Goal: Information Seeking & Learning: Understand process/instructions

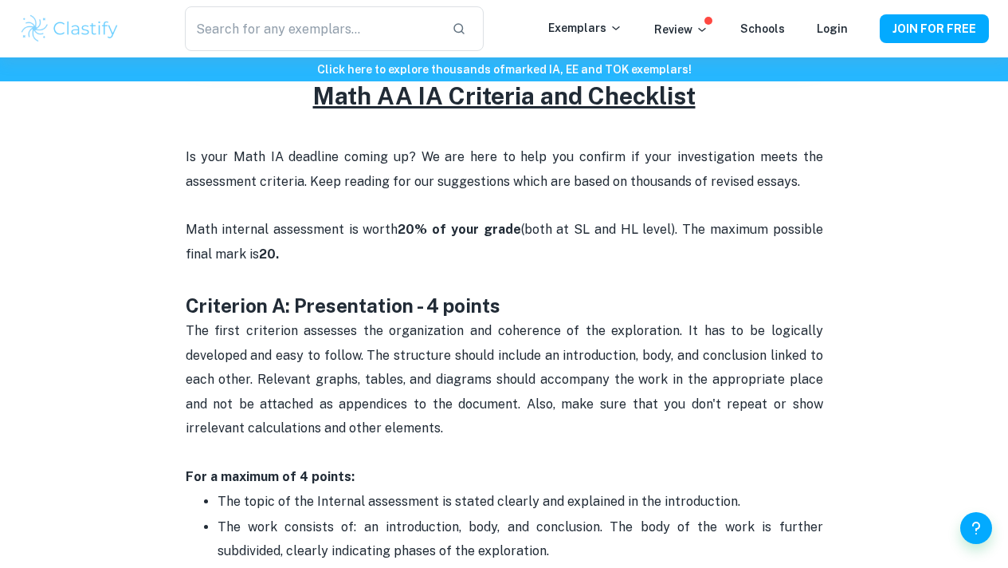
scroll to position [638, 0]
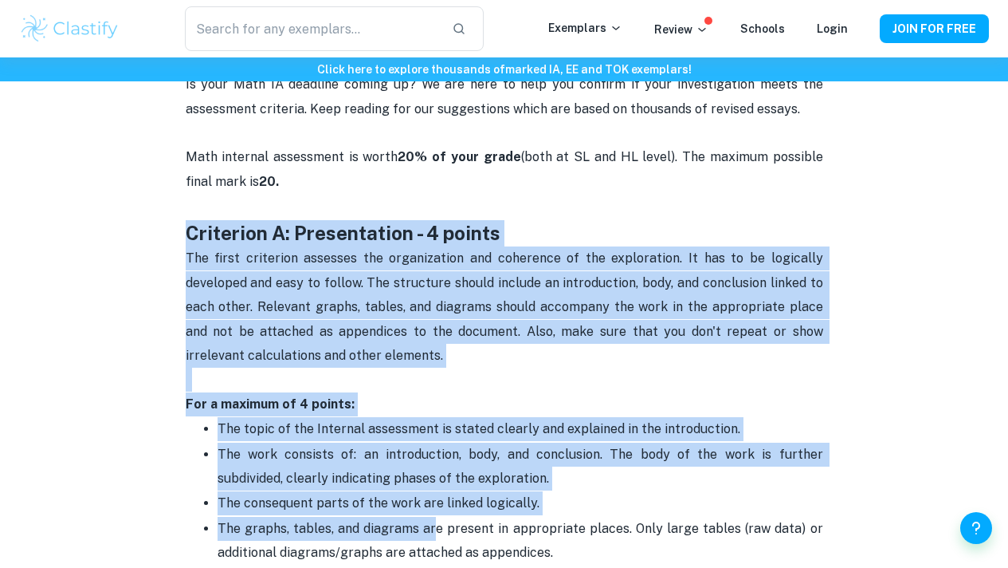
drag, startPoint x: 185, startPoint y: 235, endPoint x: 435, endPoint y: 568, distance: 416.1
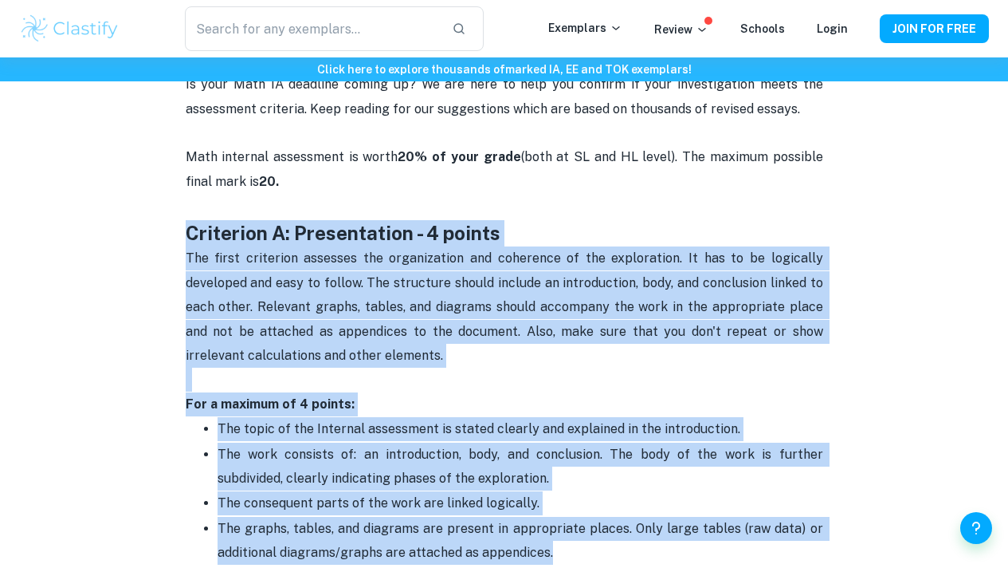
scroll to position [646, 0]
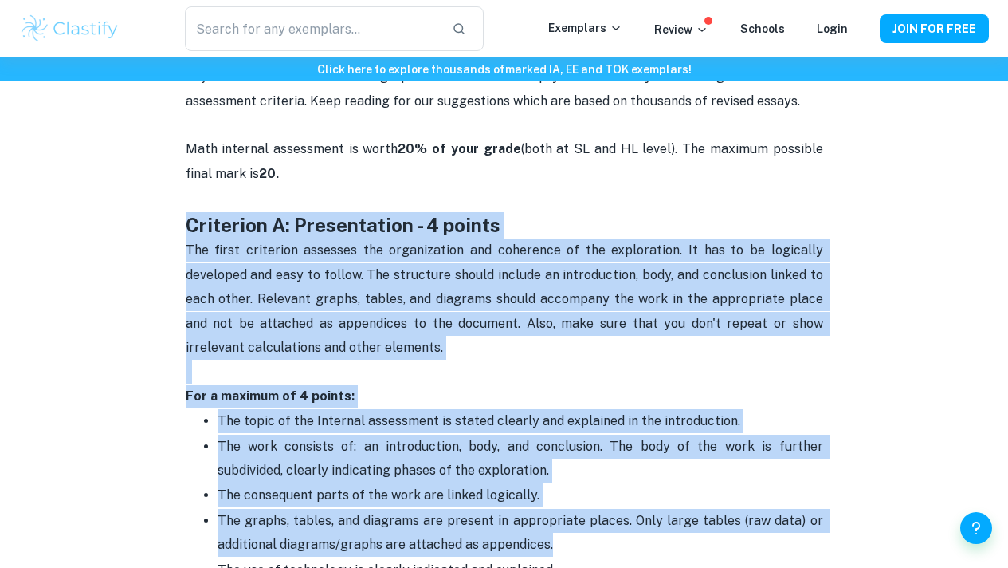
click at [383, 290] on p "The first criterion assesses the organization and coherence of the exploration.…" at bounding box center [505, 310] width 638 height 145
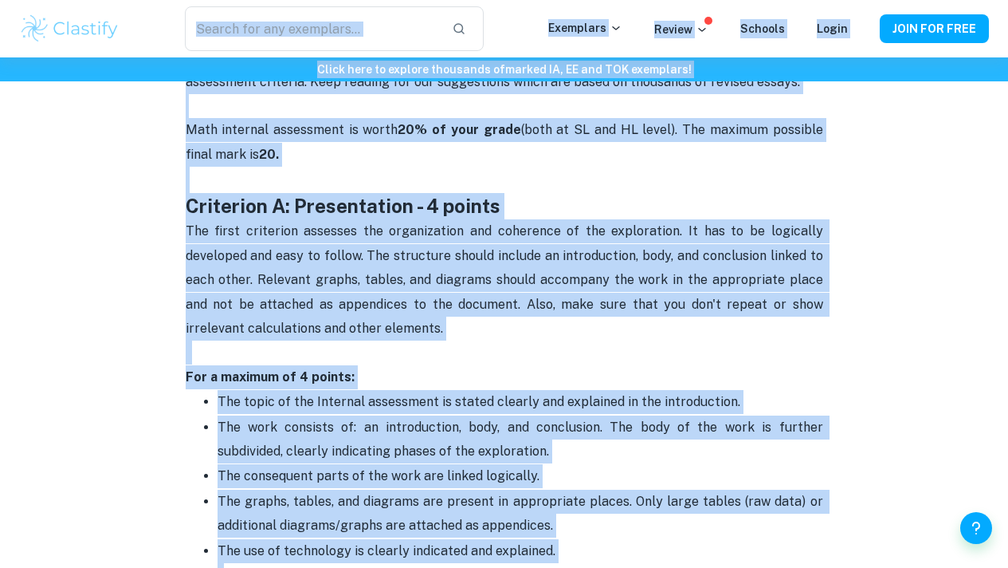
scroll to position [662, 0]
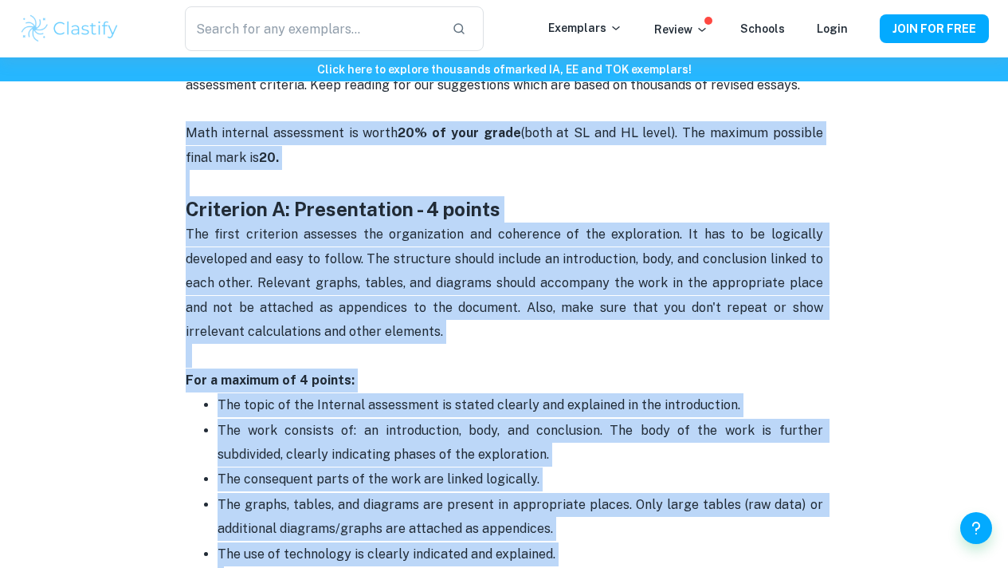
drag, startPoint x: 615, startPoint y: 188, endPoint x: 177, endPoint y: 143, distance: 439.9
copy div "Lore ipsumdol sitametcon ad elits 19% do eius tempo (inci ut LA etd MA aliqu). …"
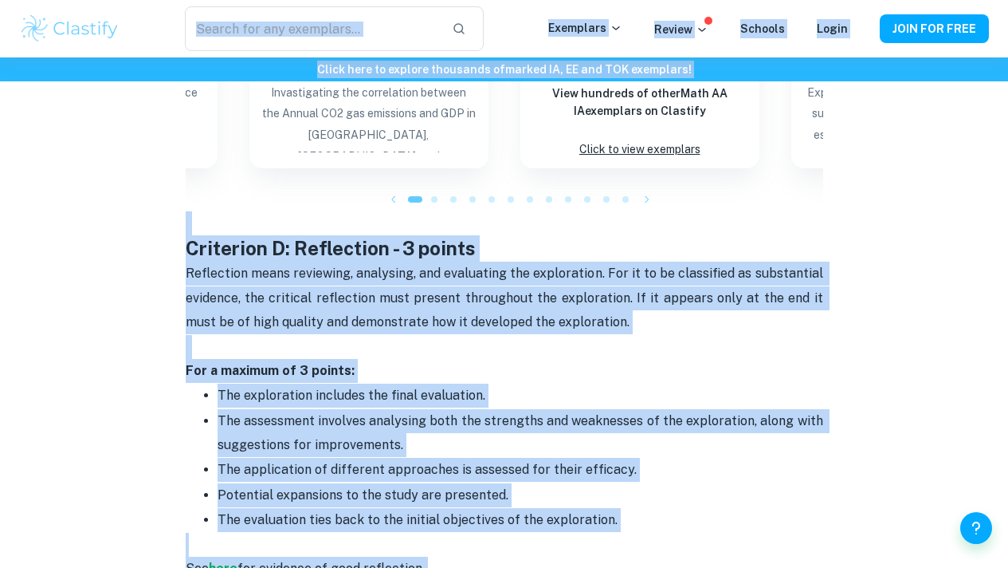
scroll to position [2183, 0]
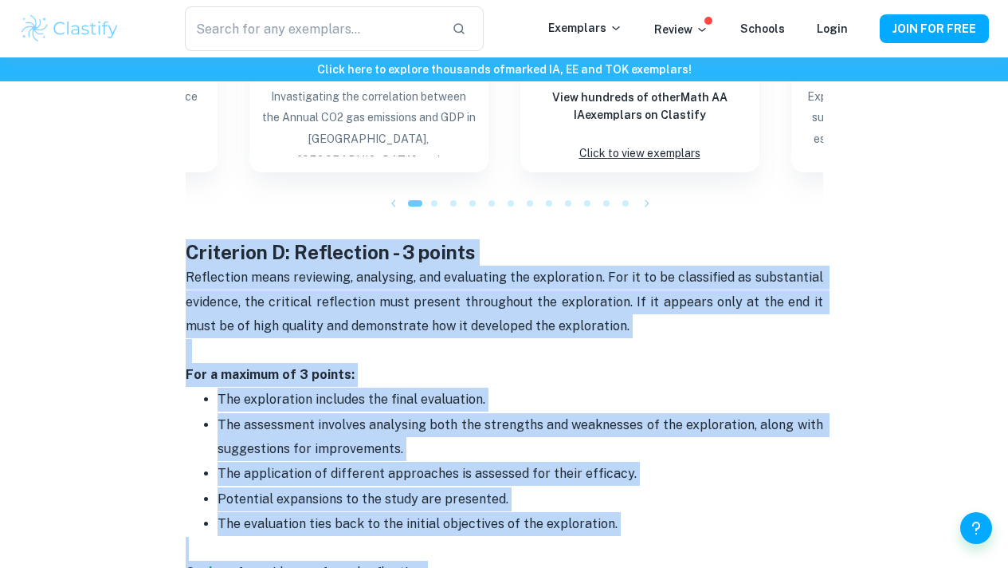
drag, startPoint x: 651, startPoint y: 207, endPoint x: 175, endPoint y: 227, distance: 475.5
copy div "Loremipsu D: Sitametcon - 7 adipis Elitseddoe tempo incididun, utlaboree, dol m…"
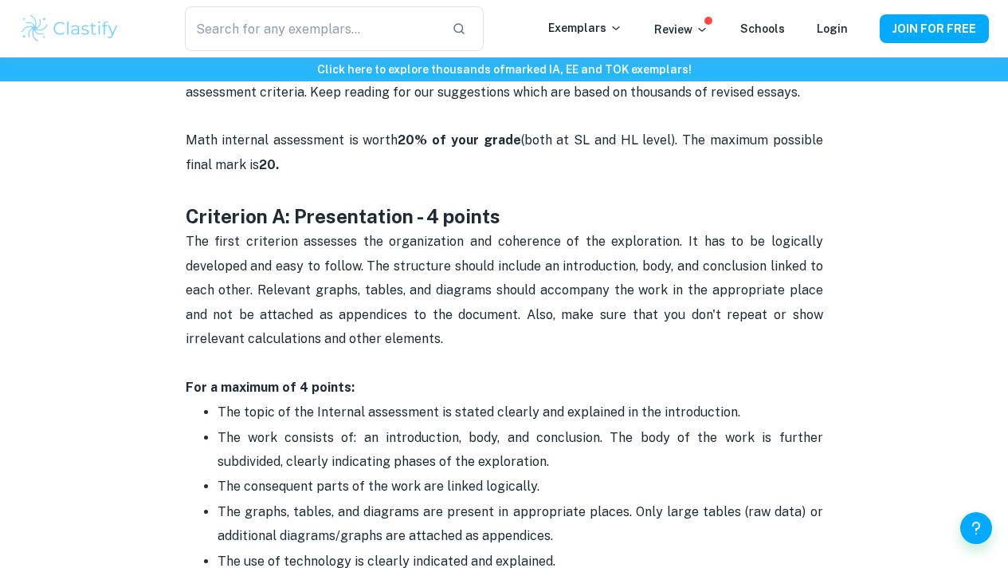
scroll to position [638, 0]
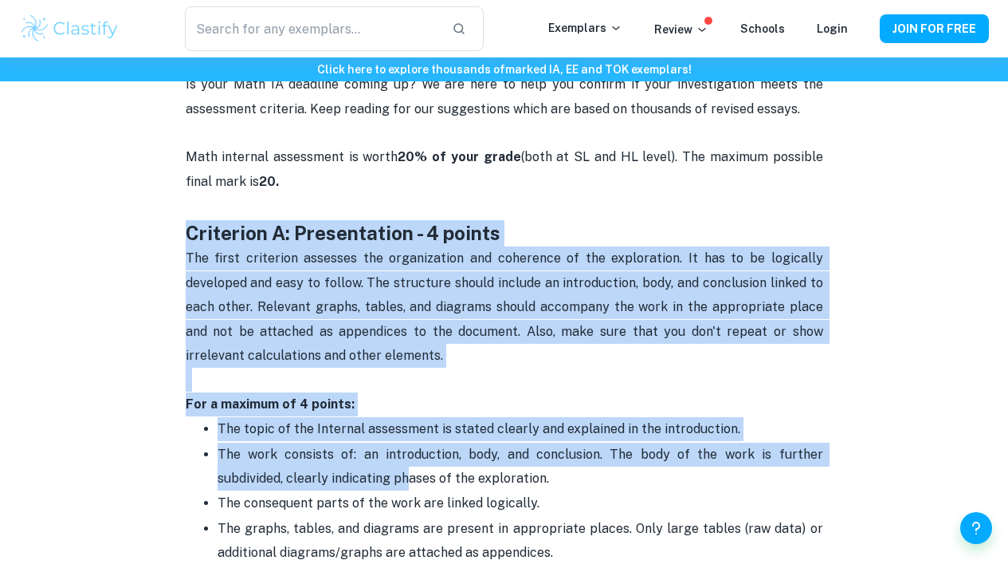
drag, startPoint x: 181, startPoint y: 242, endPoint x: 344, endPoint y: 512, distance: 315.1
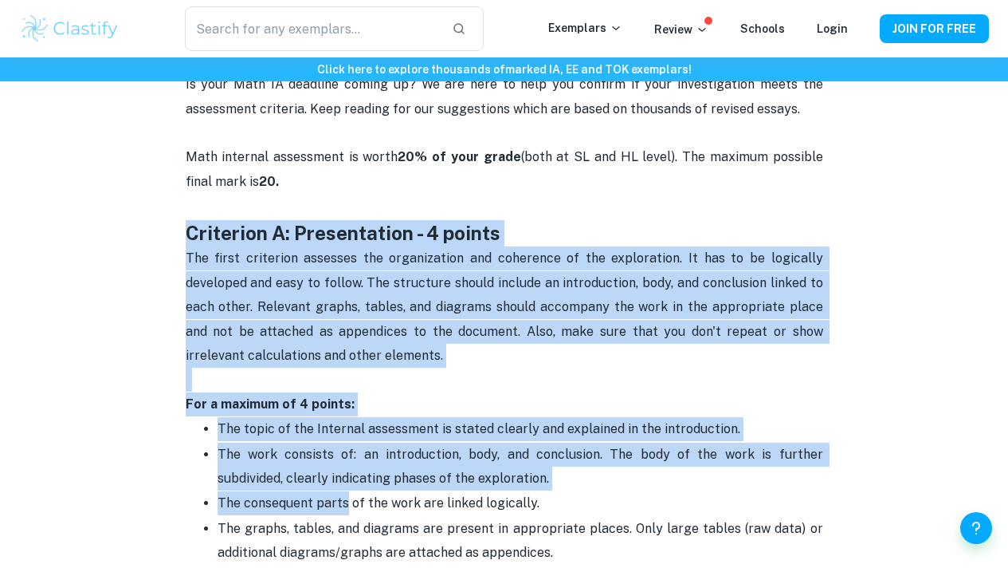
drag, startPoint x: 344, startPoint y: 512, endPoint x: 174, endPoint y: 289, distance: 280.9
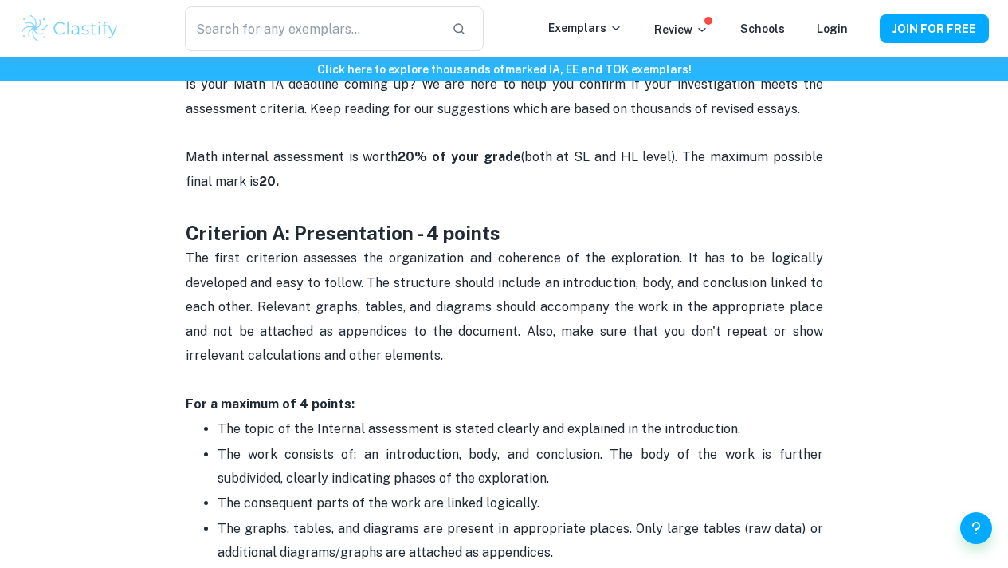
drag, startPoint x: 338, startPoint y: 380, endPoint x: 327, endPoint y: 367, distance: 17.6
click at [327, 367] on p "The first criterion assesses the organization and coherence of the exploration.…" at bounding box center [505, 318] width 638 height 145
click at [303, 363] on span "The first criterion assesses the organization and coherence of the exploration.…" at bounding box center [506, 306] width 641 height 112
click at [189, 237] on strong "Criterion A: Presentation - 4 points" at bounding box center [343, 233] width 315 height 22
drag, startPoint x: 192, startPoint y: 239, endPoint x: 145, endPoint y: 253, distance: 48.9
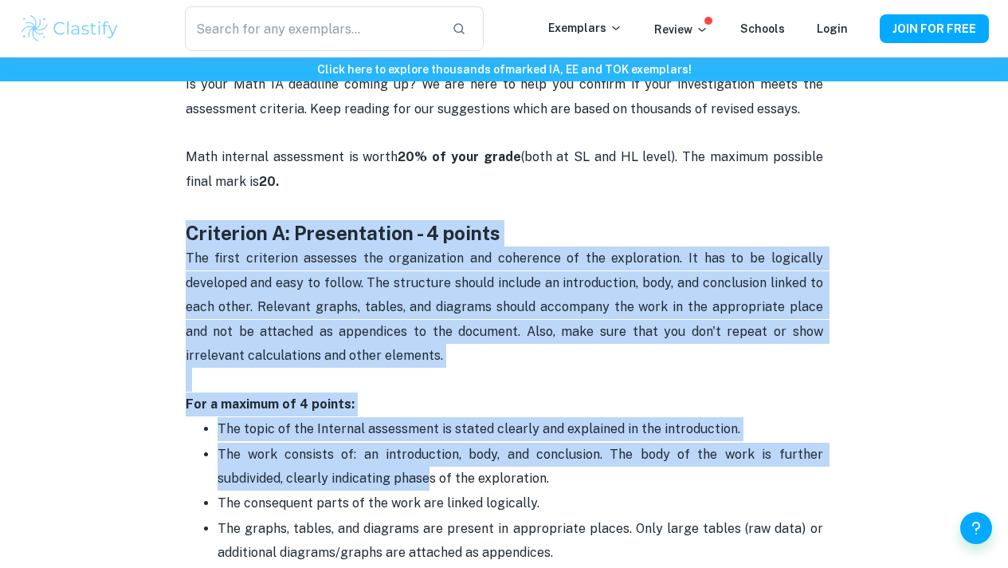
drag, startPoint x: 188, startPoint y: 238, endPoint x: 400, endPoint y: 553, distance: 379.6
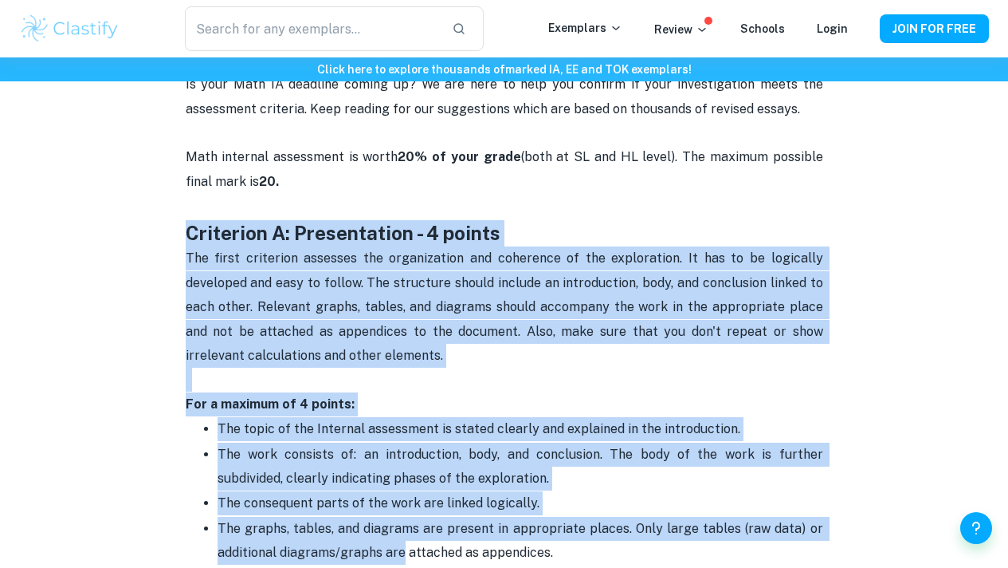
click at [399, 553] on span "The graphs, tables, and diagrams are present in appropriate places. Only large …" at bounding box center [522, 540] width 609 height 39
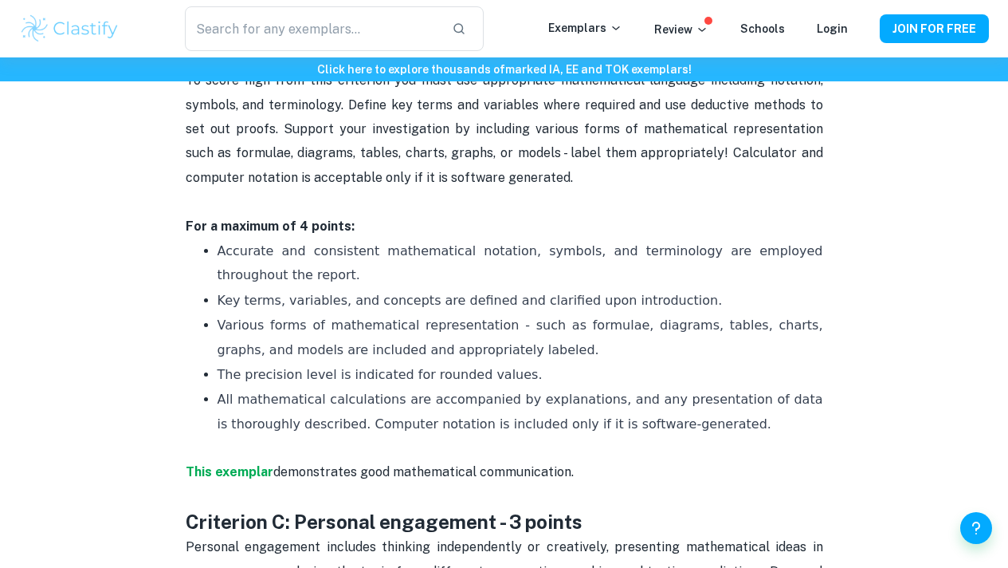
scroll to position [1196, 0]
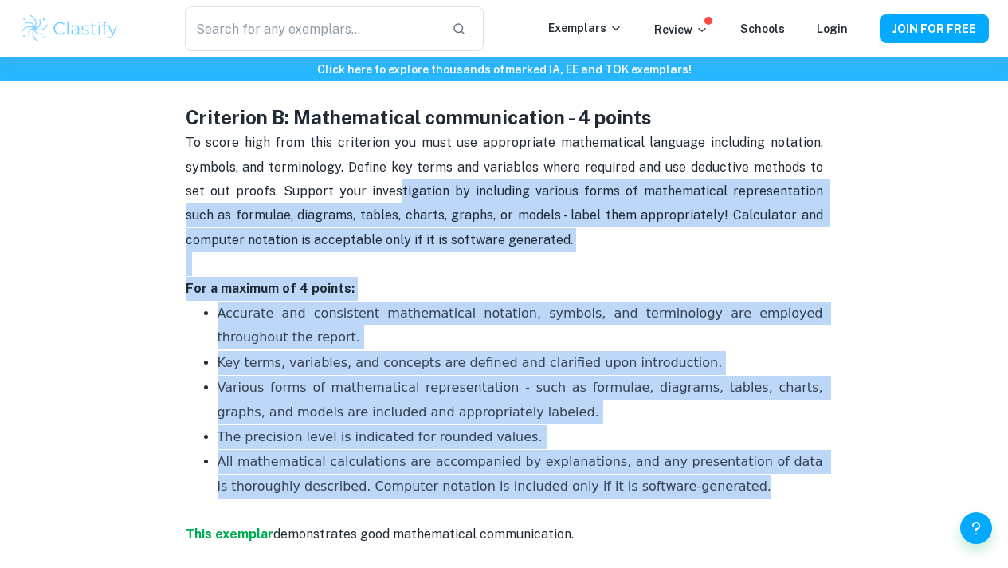
drag, startPoint x: 642, startPoint y: 494, endPoint x: 370, endPoint y: 193, distance: 405.8
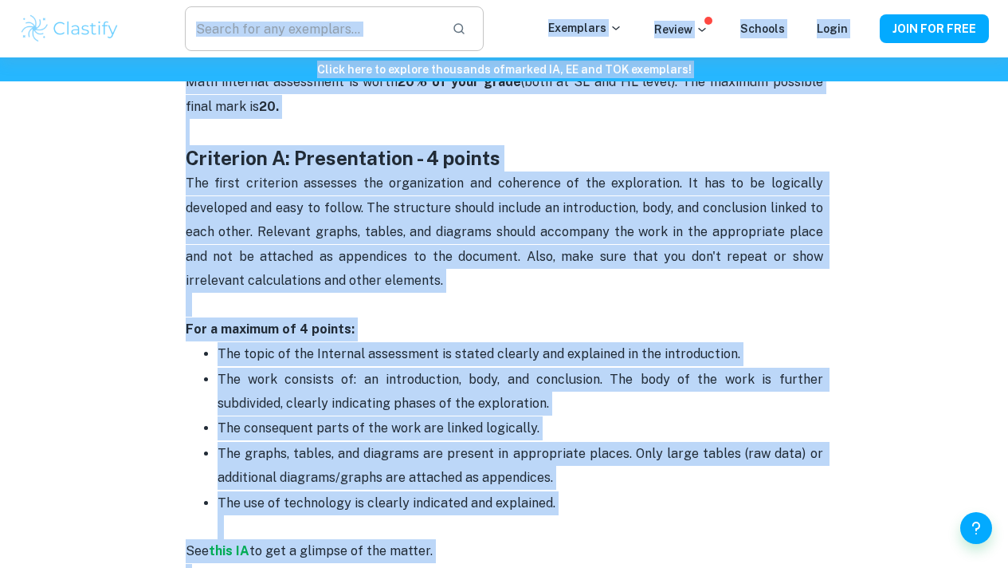
scroll to position [712, 0]
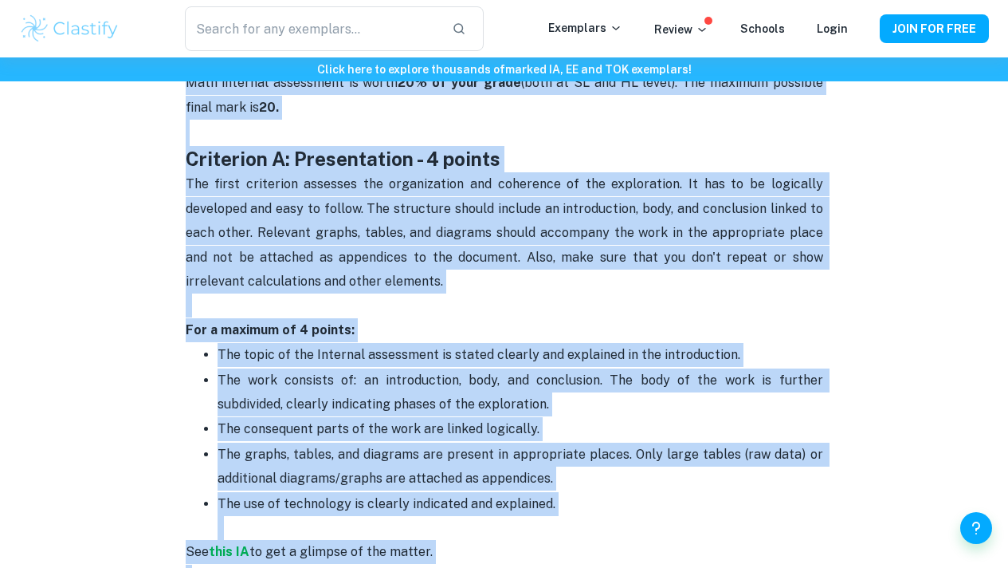
drag, startPoint x: 602, startPoint y: 209, endPoint x: 191, endPoint y: 98, distance: 426.0
copy div "Lore ipsumdol sitametcon ad elits 19% do eius tempo (inci ut LA etd MA aliqu). …"
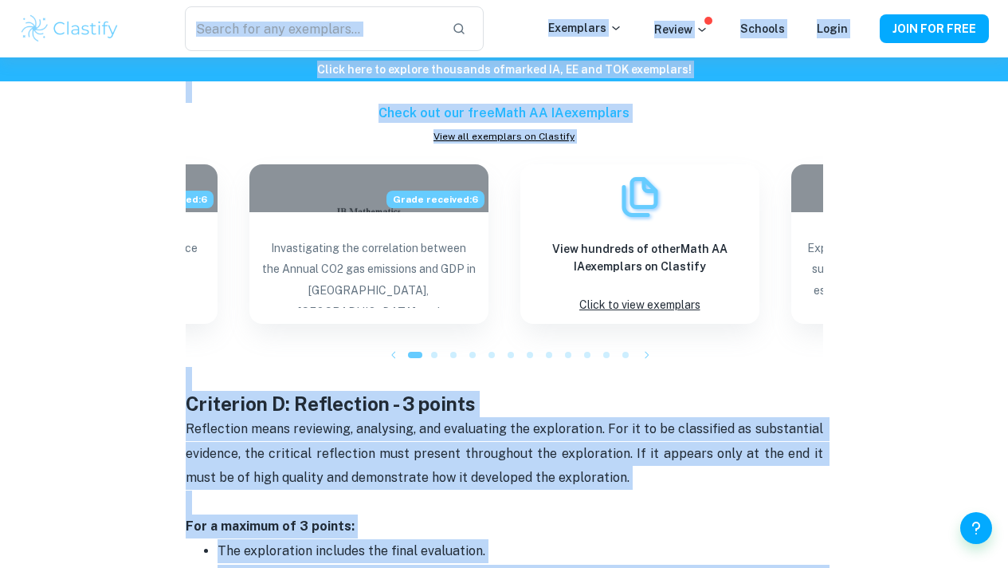
scroll to position [2024, 0]
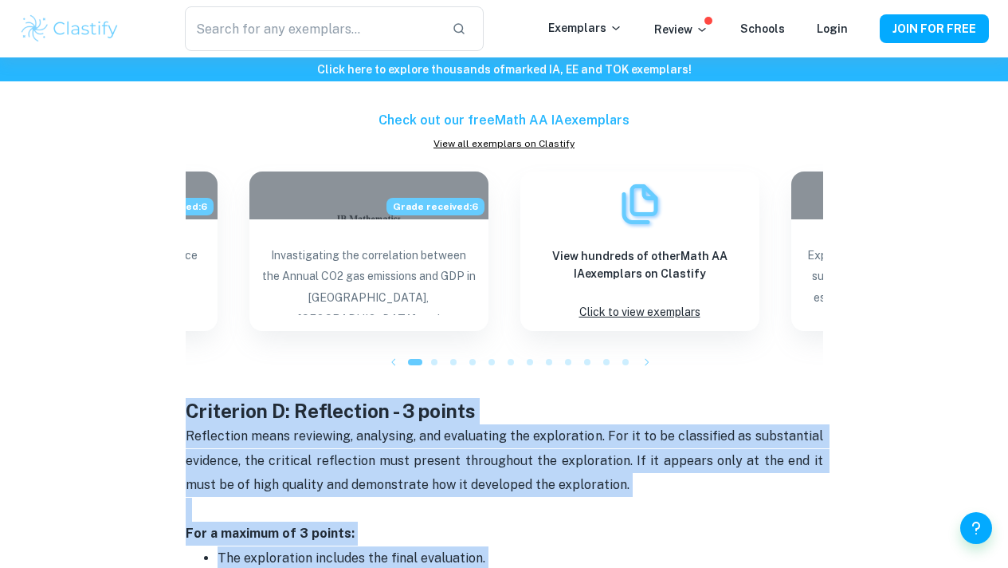
drag, startPoint x: 663, startPoint y: 151, endPoint x: 181, endPoint y: 395, distance: 540.5
click at [181, 395] on div "Math AA IA Criteria and Checklist By [PERSON_NAME] • [DATE] Get feedback on you…" at bounding box center [504, 49] width 970 height 3901
copy div "Loremipsu D: Sitametcon - 7 adipis Elitseddoe tempo incididun, utlaboree, dol m…"
